Goal: Use online tool/utility: Utilize a website feature to perform a specific function

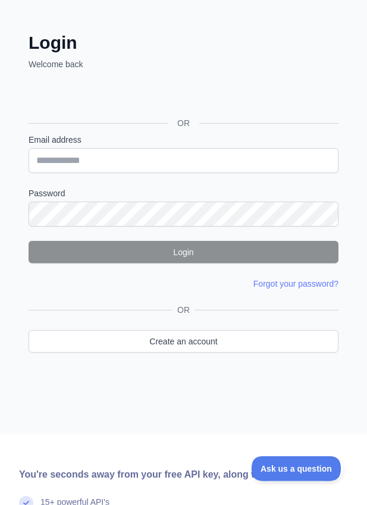
scroll to position [121, 0]
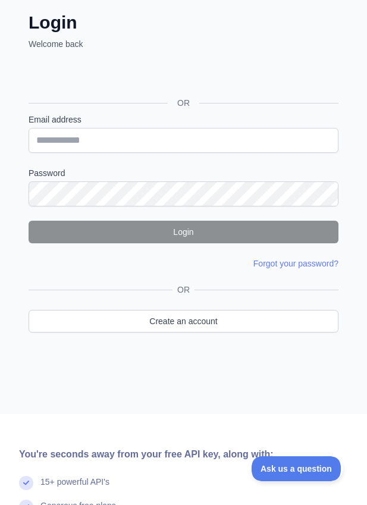
click at [156, 83] on div "Sign in with Google. Opens in new tab" at bounding box center [118, 76] width 178 height 26
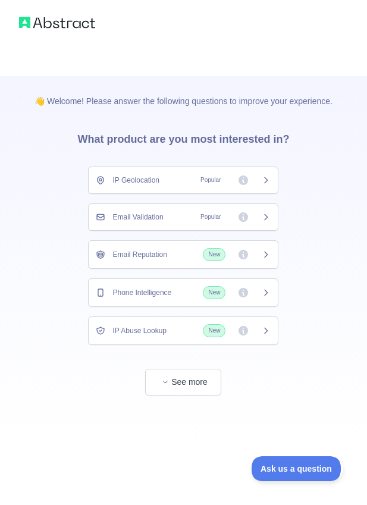
click at [170, 294] on span "Phone Intelligence" at bounding box center [141, 293] width 59 height 10
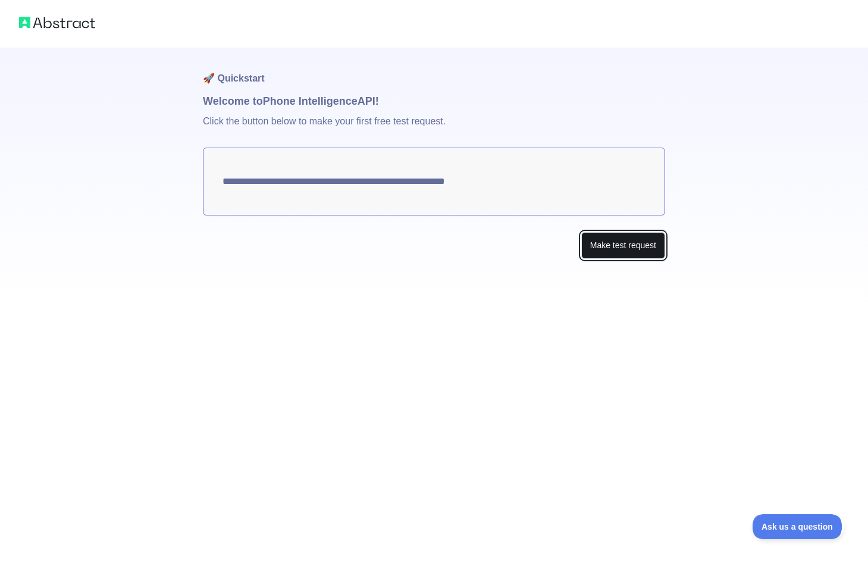
click at [366, 243] on button "Make test request" at bounding box center [623, 245] width 84 height 27
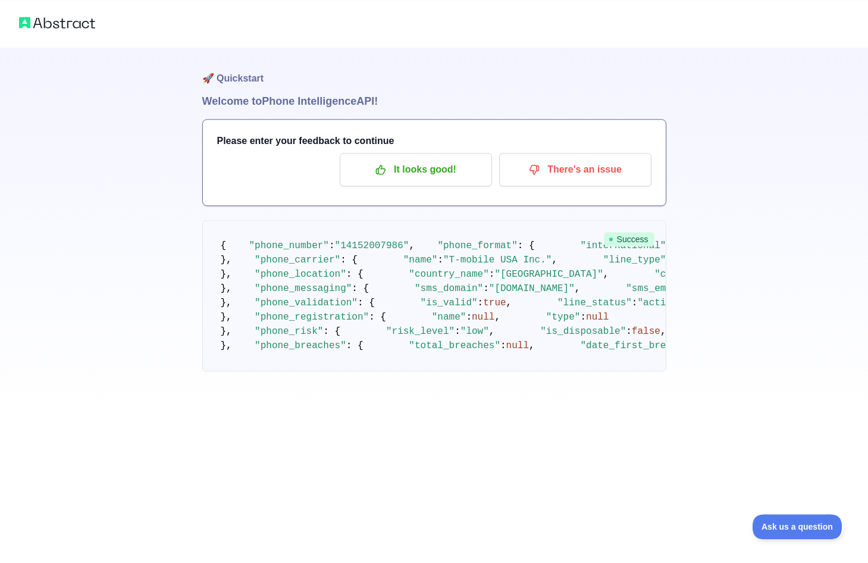
scroll to position [399, 0]
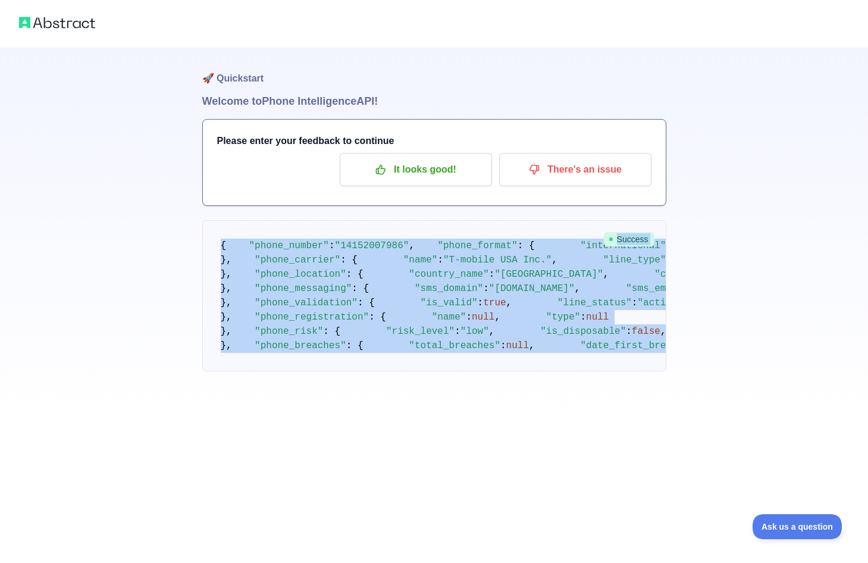
drag, startPoint x: 198, startPoint y: 92, endPoint x: 499, endPoint y: 533, distance: 533.7
click at [366, 419] on div "🚀 Quickstart Welcome to Phone Intelligence API! Please enter your feedback to c…" at bounding box center [434, 209] width 868 height 419
copy div "Success { "phone_number" : "[PHONE_NUMBER]" , "phone_format" : { "international…"
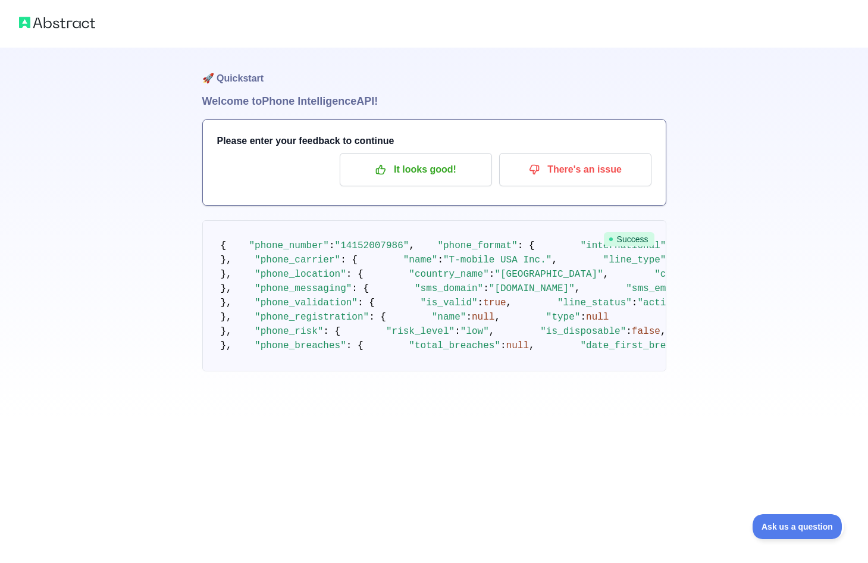
click at [46, 419] on div "🚀 Quickstart Welcome to Phone Intelligence API! Please enter your feedback to c…" at bounding box center [434, 209] width 868 height 419
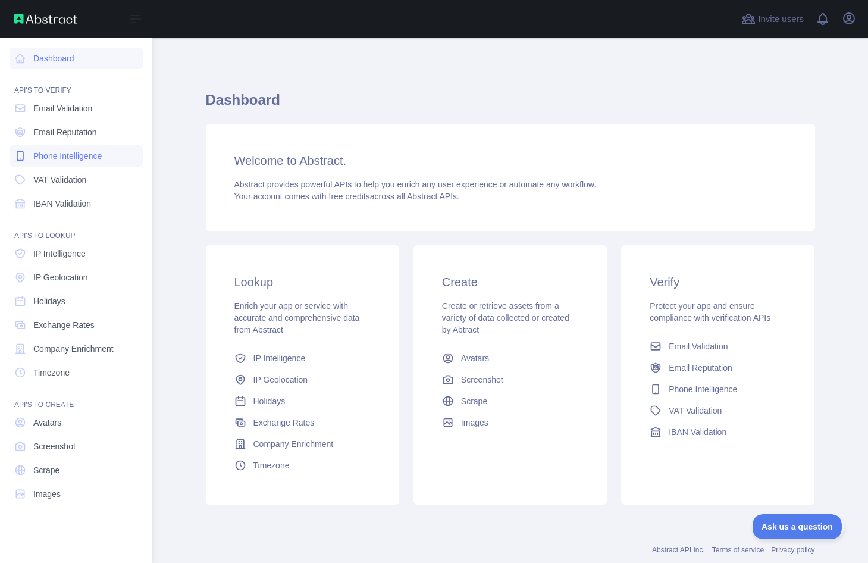
click at [80, 155] on span "Phone Intelligence" at bounding box center [67, 156] width 68 height 12
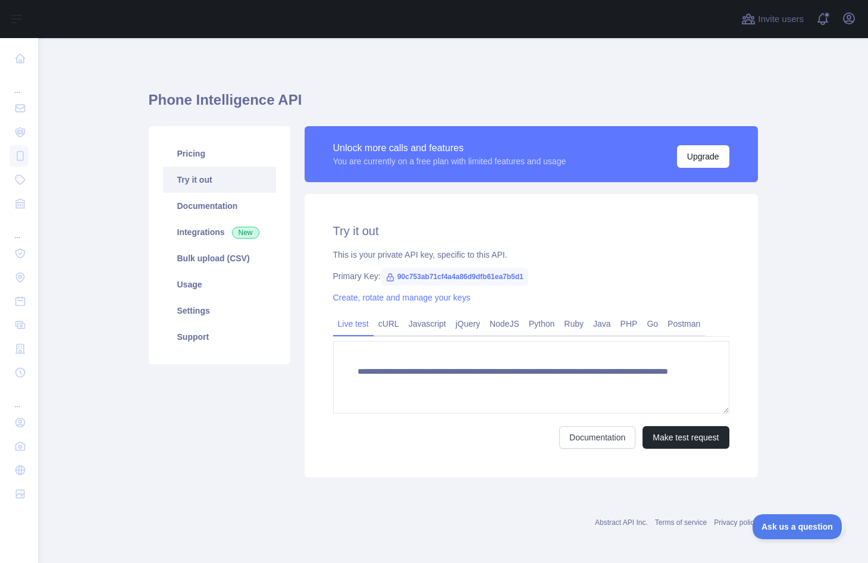
click at [464, 275] on span "90c753ab71cf4a4a86d9dfb61ea7b5d1" at bounding box center [455, 277] width 148 height 18
copy span "90c753ab71cf4a4a86d9dfb61ea7b5d1"
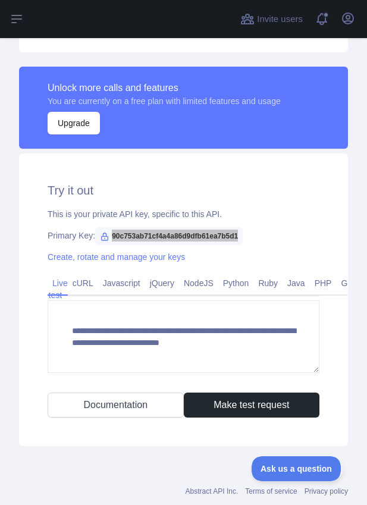
scroll to position [334, 0]
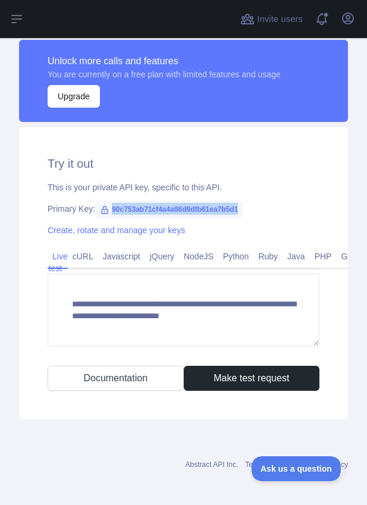
copy span "90c753ab71cf4a4a86d9dfb61ea7b5d1"
click at [264, 202] on div "**********" at bounding box center [183, 273] width 329 height 293
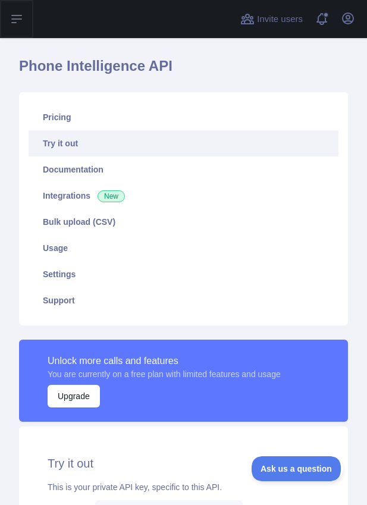
click at [29, 17] on button "Open sidebar" at bounding box center [16, 19] width 33 height 38
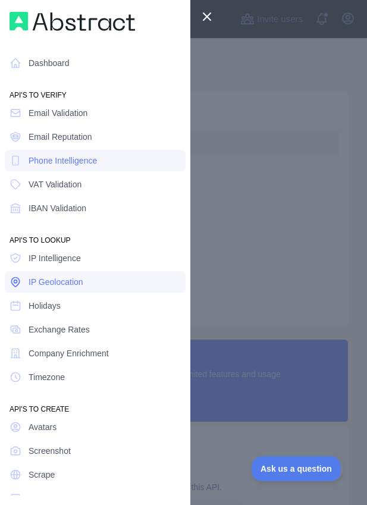
click at [75, 275] on link "IP Geolocation" at bounding box center [95, 281] width 181 height 21
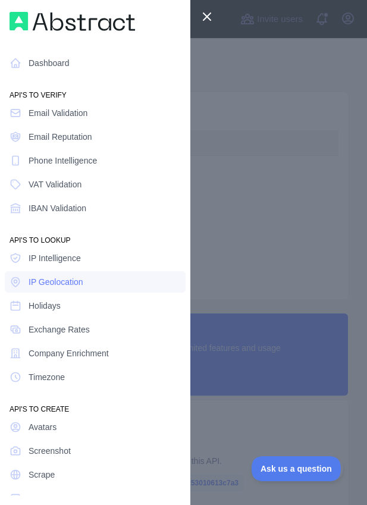
click at [232, 205] on div at bounding box center [183, 252] width 367 height 505
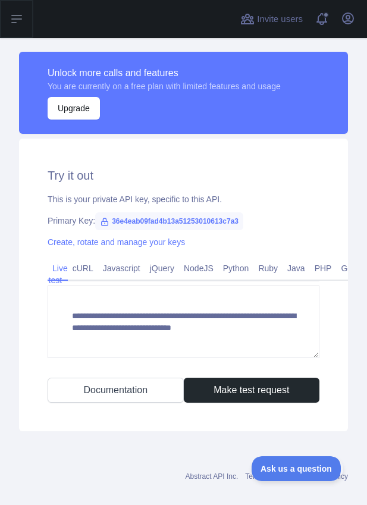
scroll to position [308, 0]
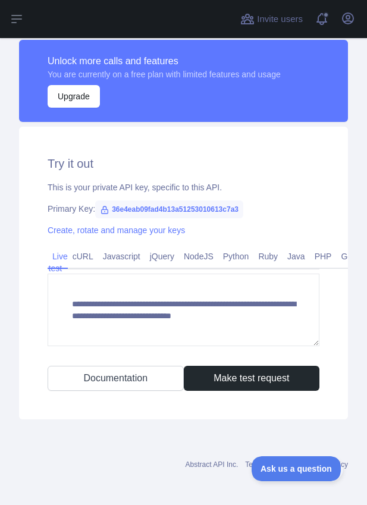
click at [162, 210] on span "36e4eab09fad4b13a51253010613c7a3" at bounding box center [169, 209] width 148 height 18
copy span "36e4eab09fad4b13a51253010613c7a3"
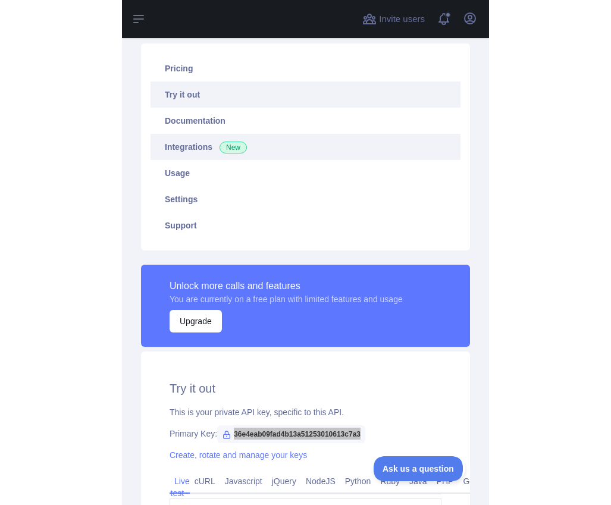
scroll to position [0, 0]
